Goal: Transaction & Acquisition: Obtain resource

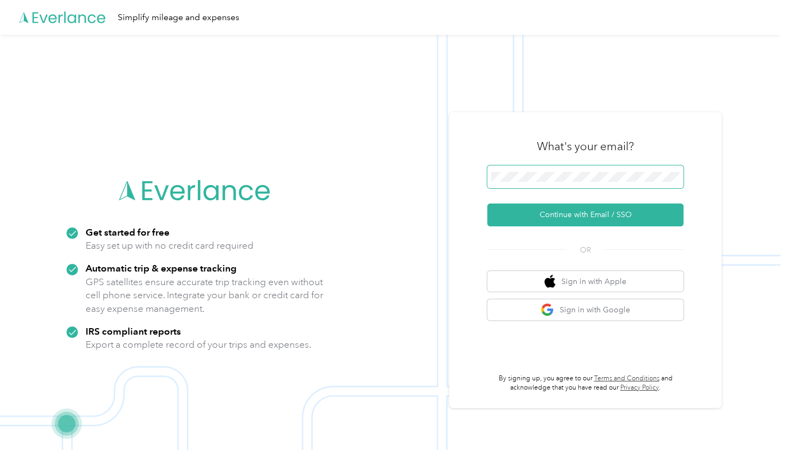
click at [531, 193] on form "Continue with Email / SSO" at bounding box center [585, 196] width 196 height 61
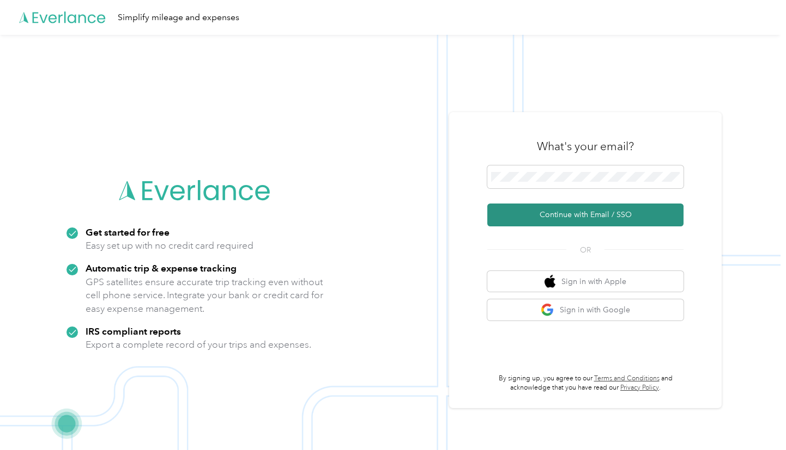
click at [523, 214] on button "Continue with Email / SSO" at bounding box center [585, 215] width 196 height 23
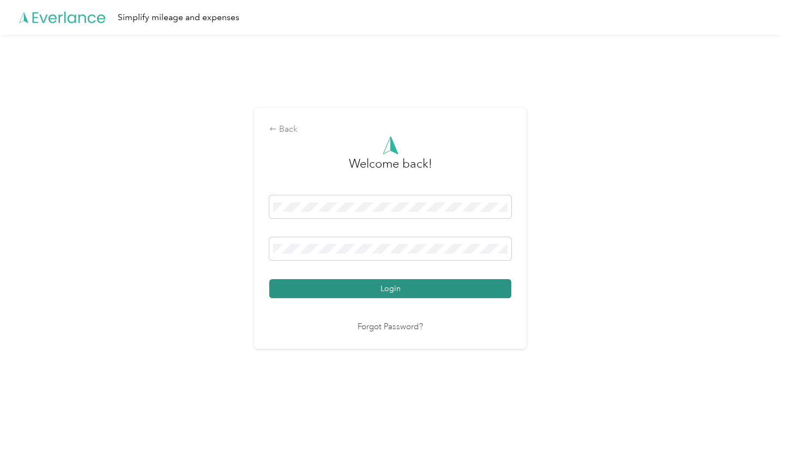
click at [330, 286] on button "Login" at bounding box center [390, 288] width 242 height 19
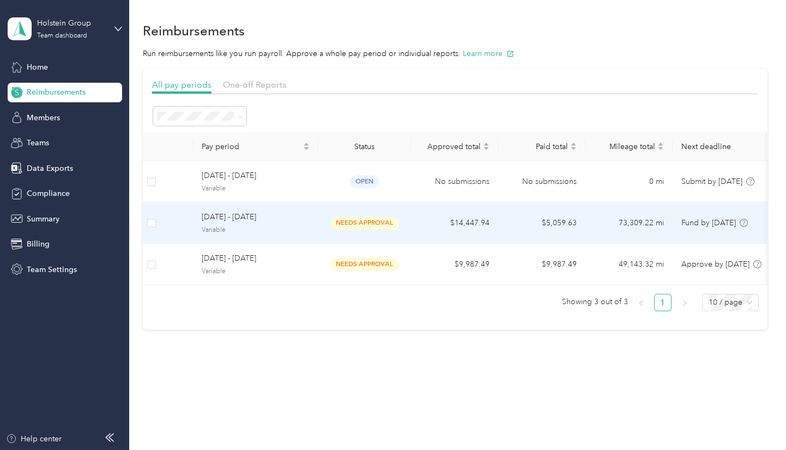
click at [482, 218] on td "$14,447.94" at bounding box center [454, 223] width 87 height 41
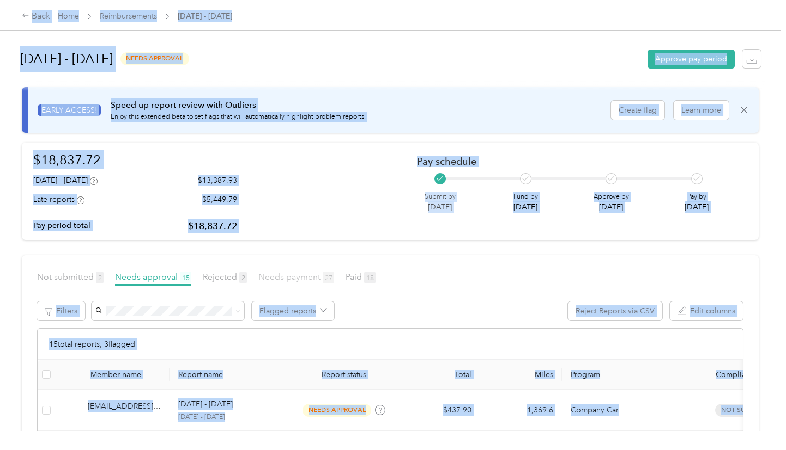
click at [312, 274] on span "Needs payment 27" at bounding box center [296, 277] width 76 height 10
click at [324, 185] on div "$18,837.72 [DATE] - [DATE] $13,387.93 Late reports $5,449.79 Pay period total $…" at bounding box center [390, 191] width 714 height 83
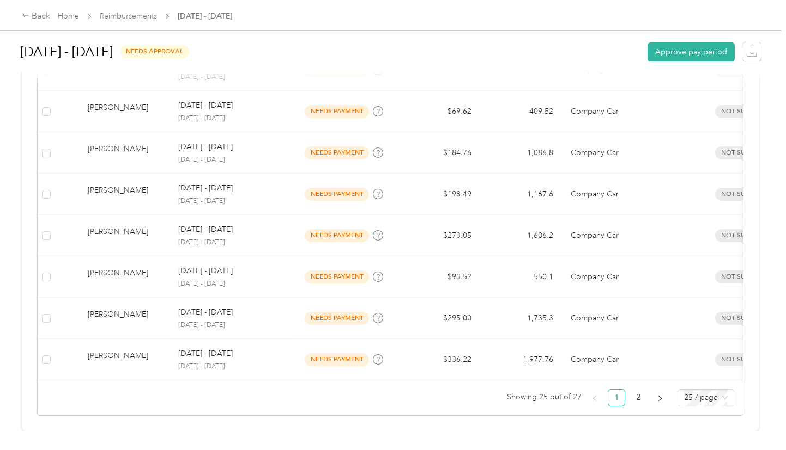
scroll to position [1057, 0]
click at [656, 395] on icon "right" at bounding box center [659, 398] width 7 height 7
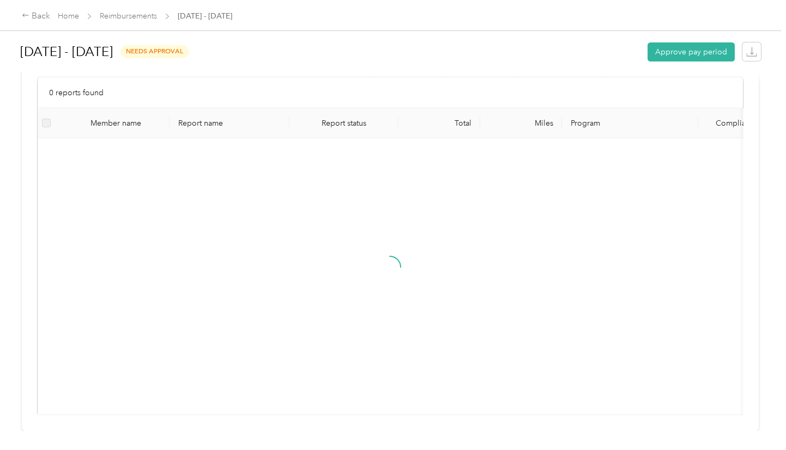
scroll to position [106, 0]
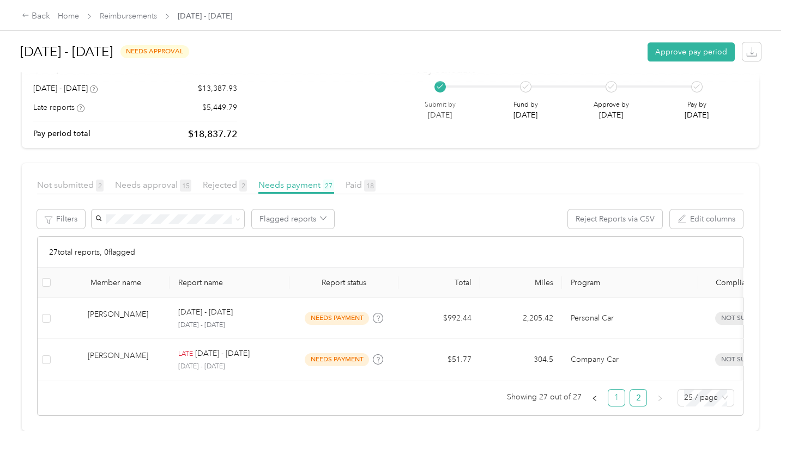
click at [612, 395] on link "1" at bounding box center [616, 398] width 16 height 16
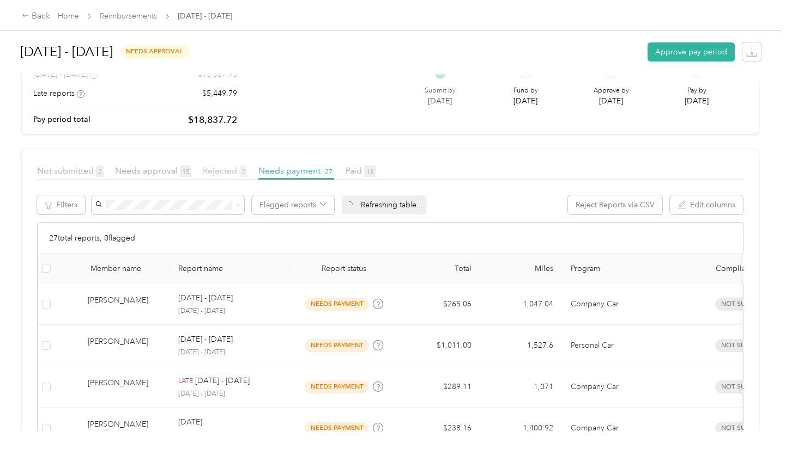
click at [210, 168] on span "Rejected 2" at bounding box center [225, 171] width 44 height 10
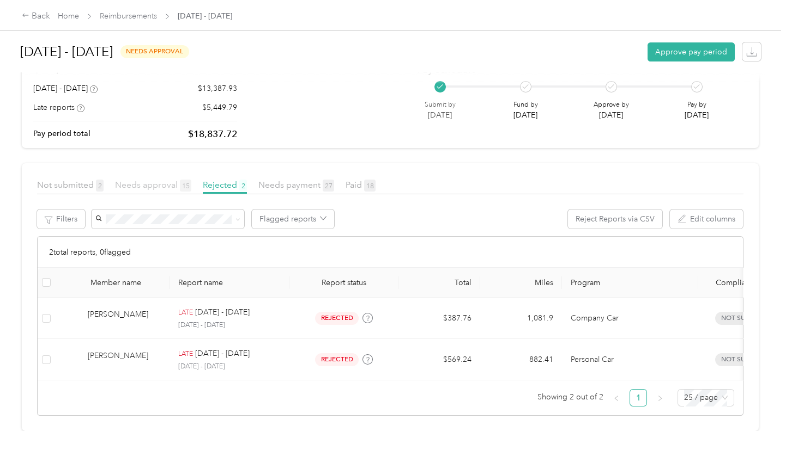
click at [153, 180] on span "Needs approval 15" at bounding box center [153, 185] width 76 height 10
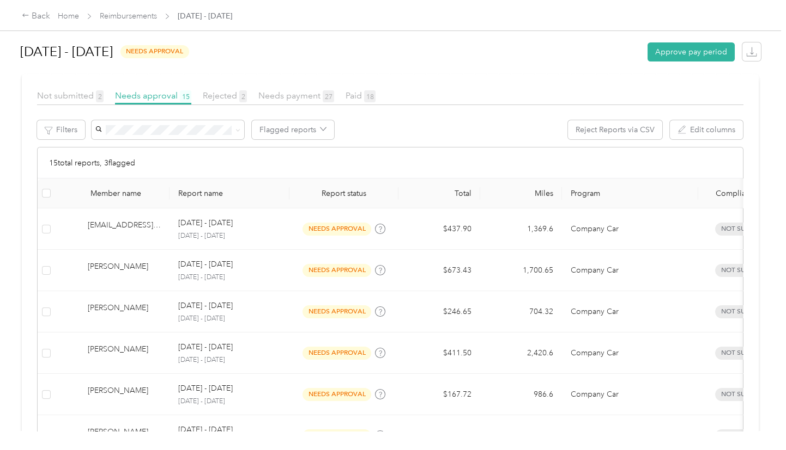
scroll to position [9, 0]
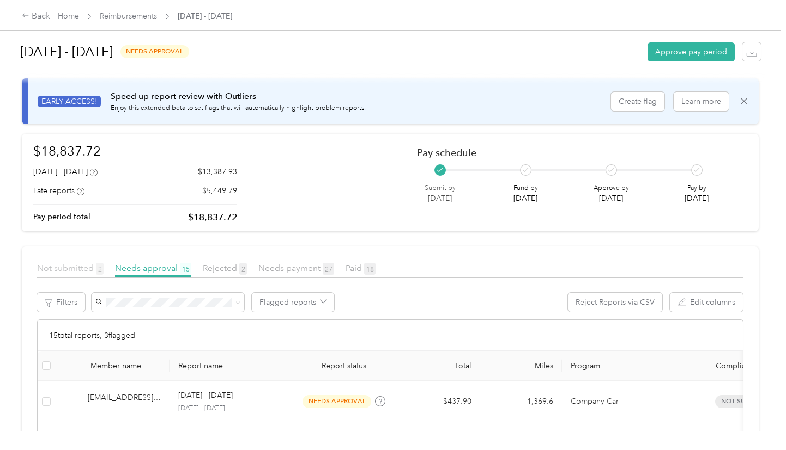
click at [59, 268] on span "Not submitted 2" at bounding box center [70, 268] width 66 height 10
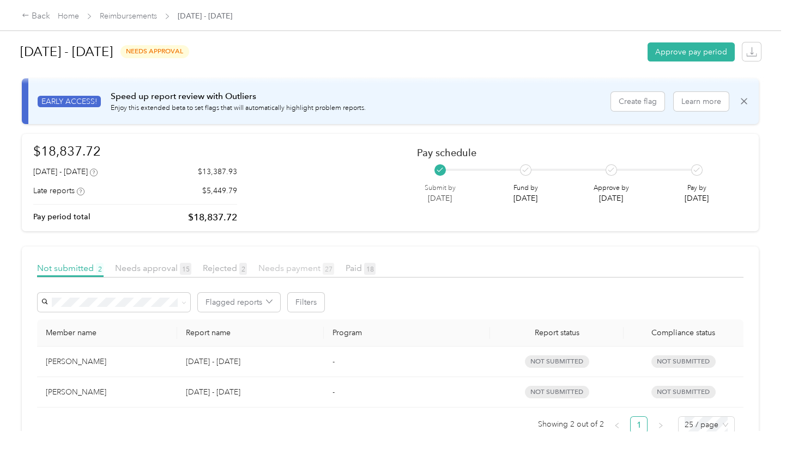
click at [303, 266] on span "Needs payment 27" at bounding box center [296, 268] width 76 height 10
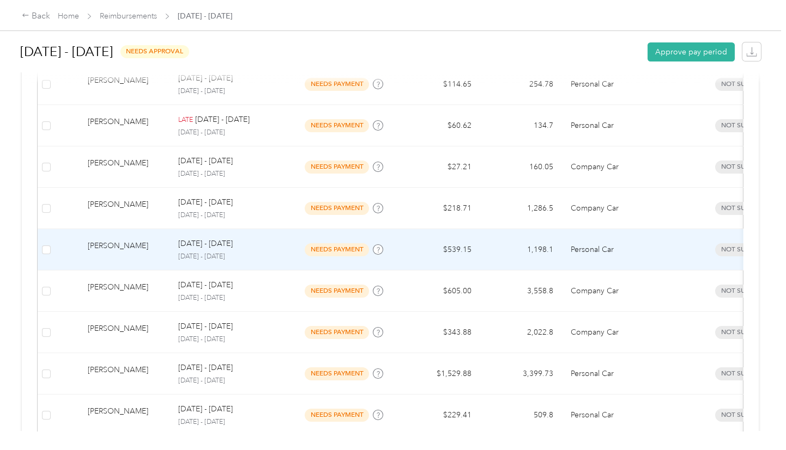
scroll to position [593, 0]
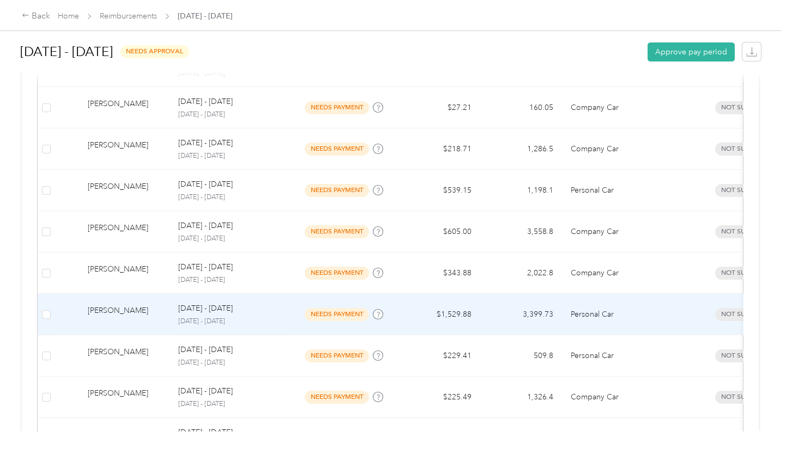
click at [369, 308] on div "needs payment" at bounding box center [344, 314] width 92 height 13
click at [369, 450] on div at bounding box center [390, 450] width 780 height 0
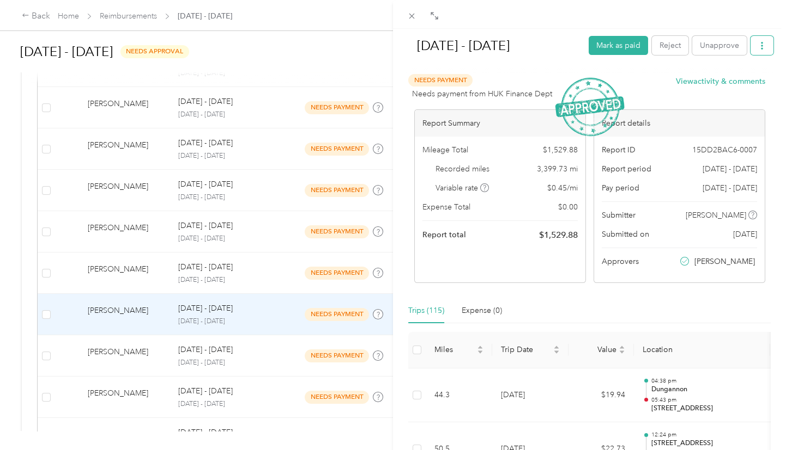
click at [758, 45] on icon "button" at bounding box center [762, 46] width 8 height 8
click at [722, 86] on span "Download" at bounding box center [723, 85] width 36 height 11
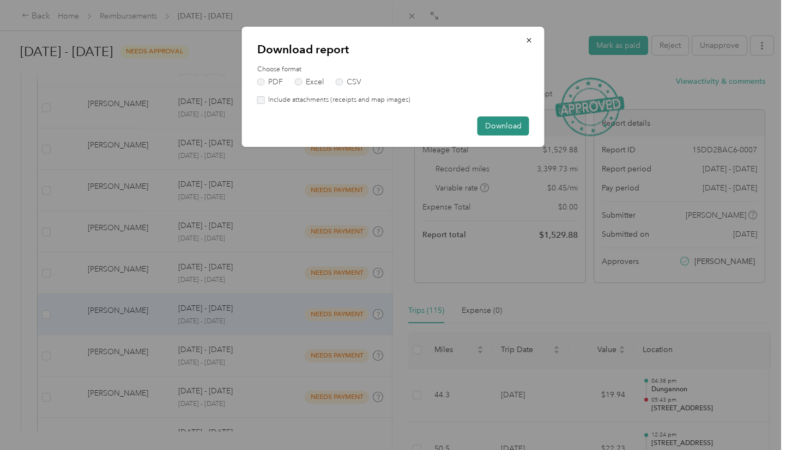
click at [495, 123] on button "Download" at bounding box center [503, 126] width 52 height 19
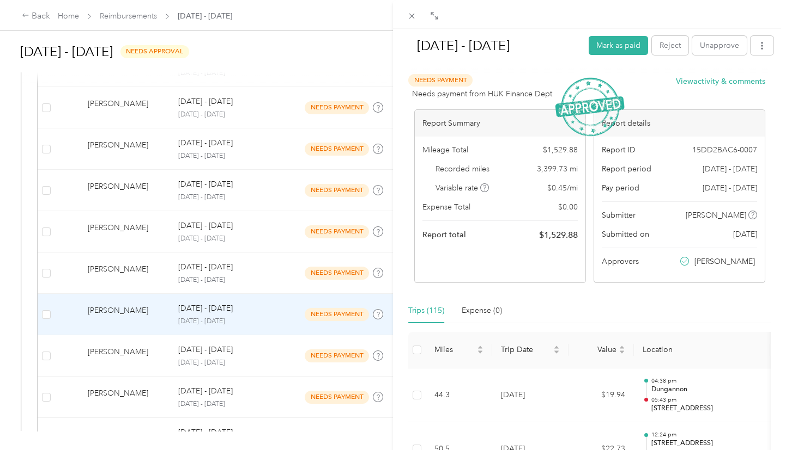
click at [336, 72] on div "[DATE] - [DATE] Mark as paid Reject Unapprove Needs Payment Needs payment from …" at bounding box center [393, 225] width 786 height 450
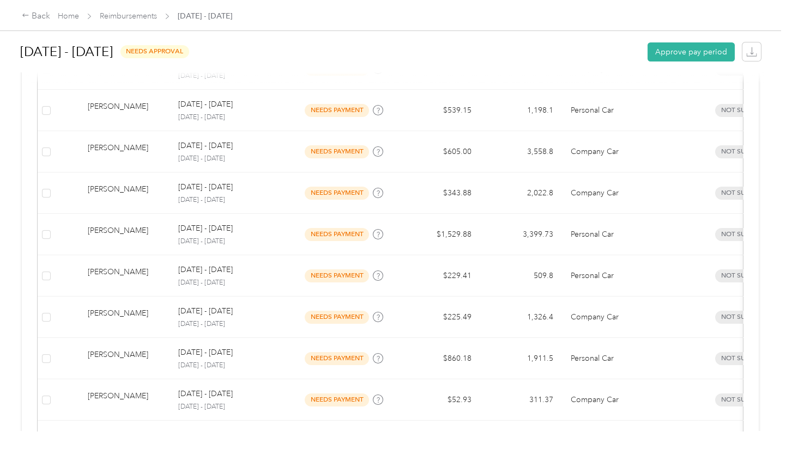
scroll to position [690, 0]
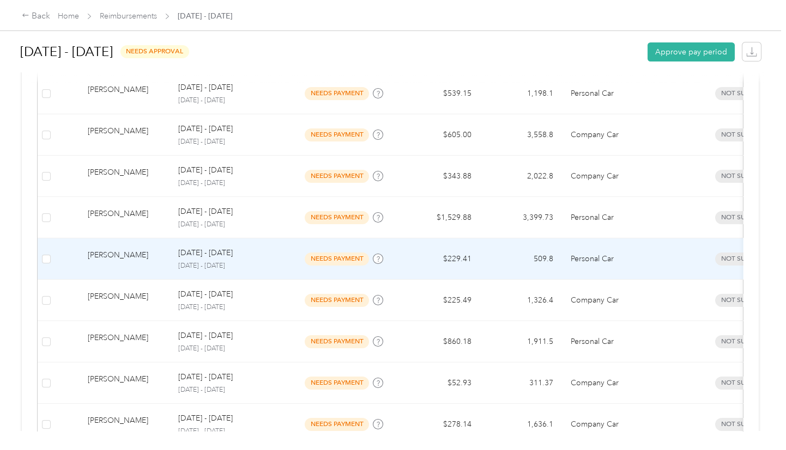
click at [467, 253] on td "$229.41" at bounding box center [439, 259] width 82 height 41
click at [467, 450] on div at bounding box center [390, 450] width 780 height 0
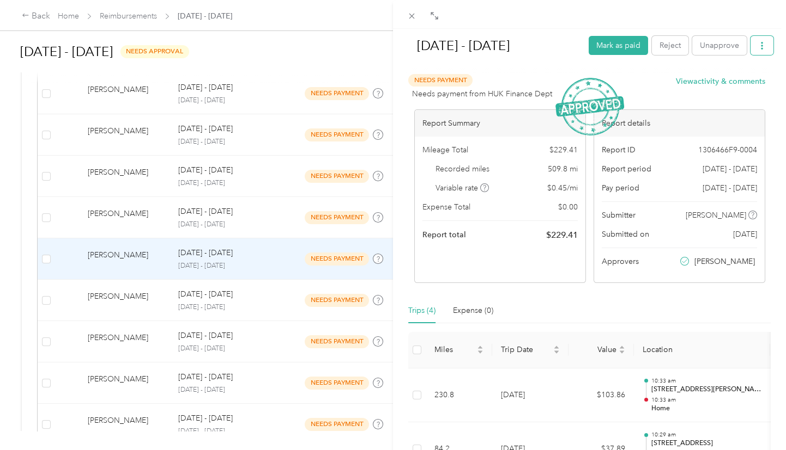
click at [758, 43] on icon "button" at bounding box center [762, 46] width 8 height 8
click at [727, 83] on span "Download" at bounding box center [723, 85] width 36 height 11
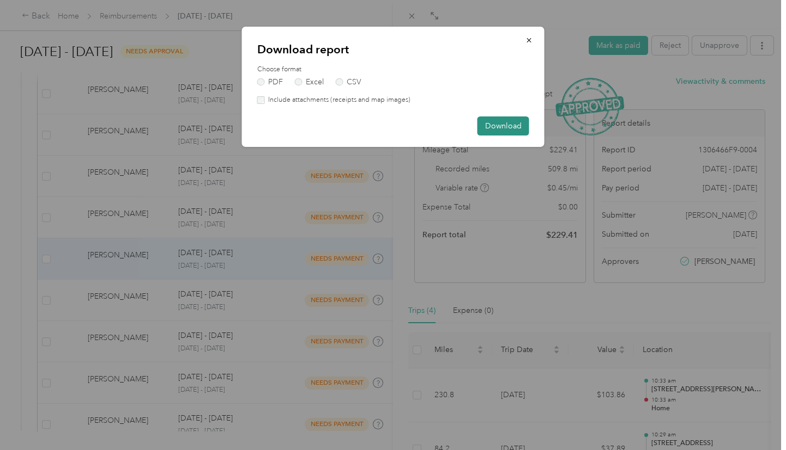
click at [499, 125] on button "Download" at bounding box center [503, 126] width 52 height 19
